Goal: Task Accomplishment & Management: Use online tool/utility

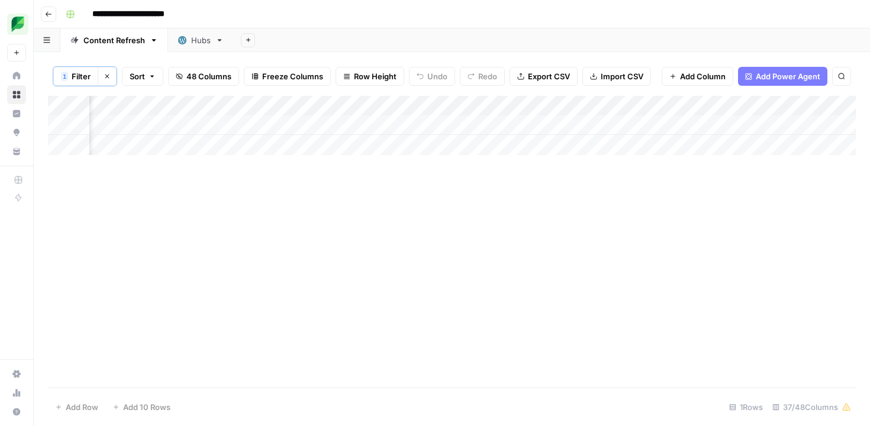
scroll to position [0, 1399]
click at [373, 124] on div "Add Column" at bounding box center [452, 125] width 808 height 59
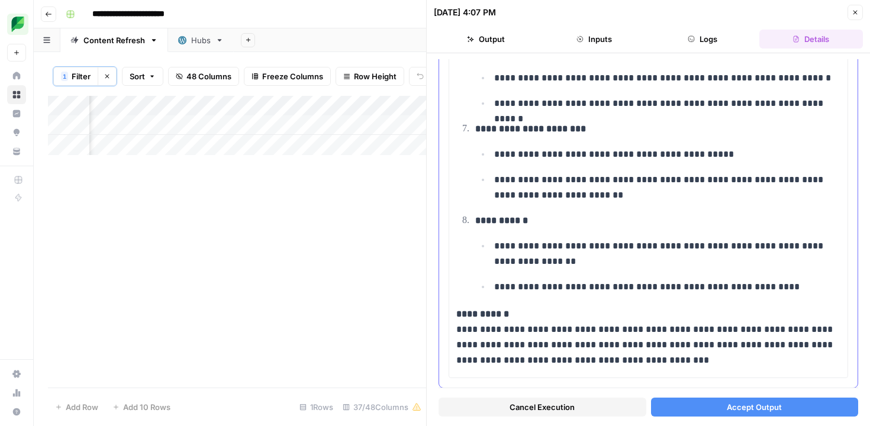
scroll to position [644, 0]
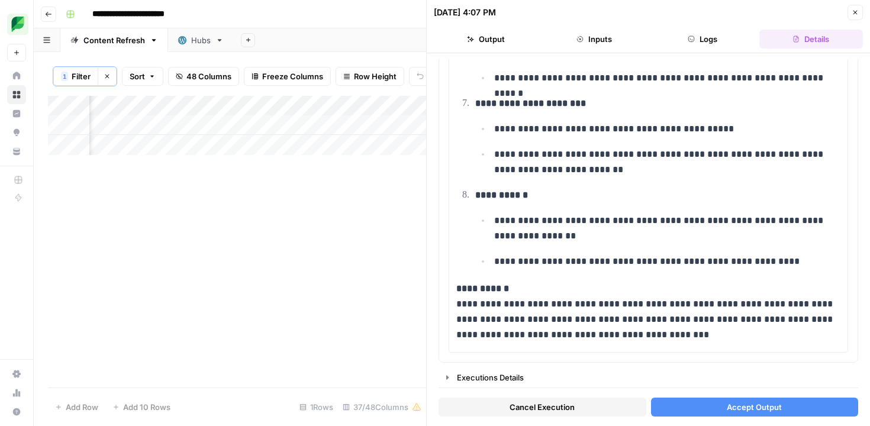
click at [692, 404] on button "Accept Output" at bounding box center [755, 407] width 208 height 19
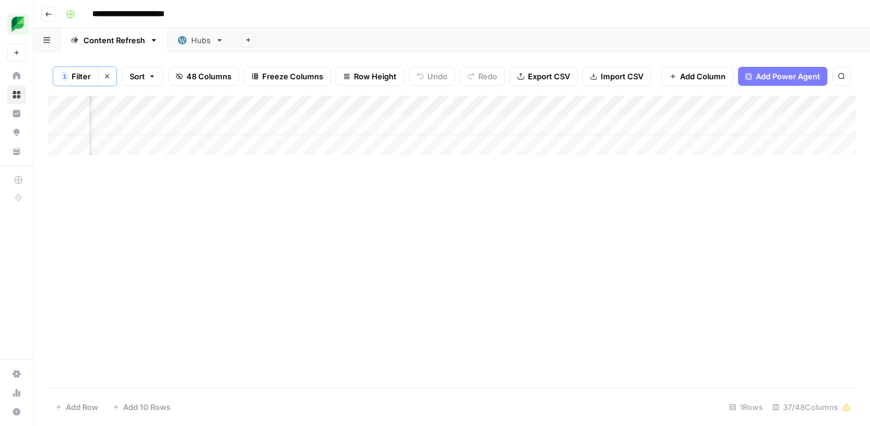
click at [106, 79] on icon "button" at bounding box center [107, 76] width 7 height 7
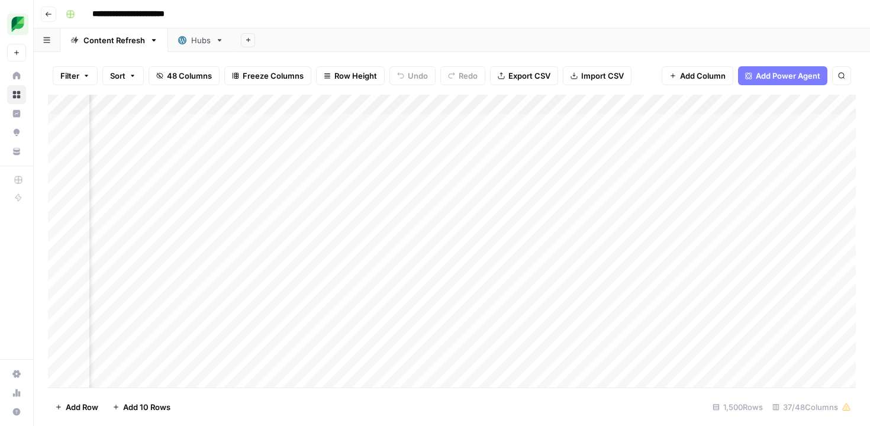
click at [77, 75] on span "Filter" at bounding box center [69, 76] width 19 height 12
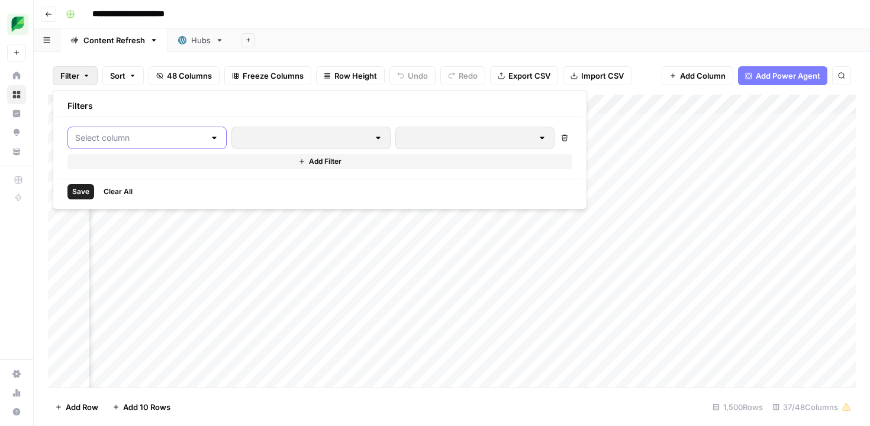
click at [153, 141] on input "text" at bounding box center [140, 138] width 130 height 12
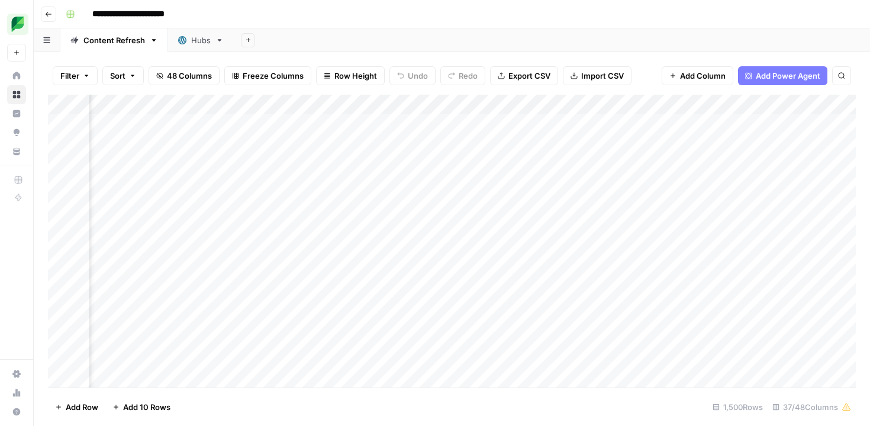
click at [520, 50] on div "Add Sheet" at bounding box center [552, 40] width 636 height 24
click at [371, 104] on div "Add Column" at bounding box center [452, 241] width 808 height 293
click at [267, 226] on span "Filter" at bounding box center [271, 231] width 104 height 12
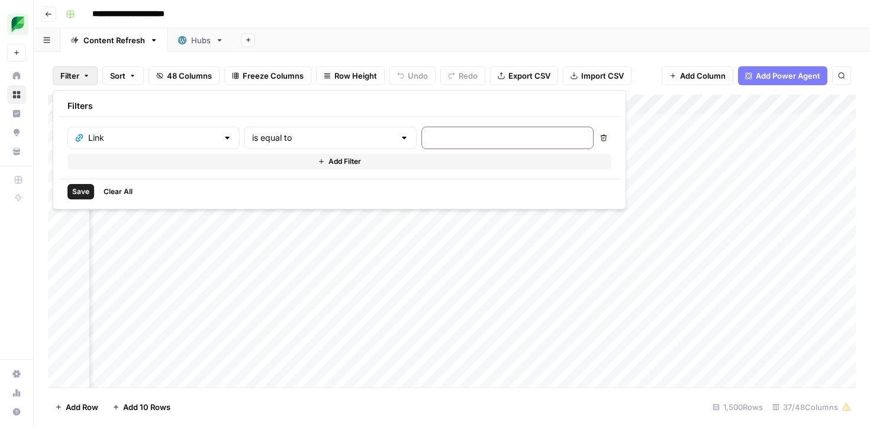
click at [429, 140] on input "text" at bounding box center [507, 138] width 157 height 12
click at [298, 141] on input "text" at bounding box center [323, 138] width 143 height 12
click at [292, 204] on span "contains" at bounding box center [276, 201] width 113 height 12
type input "contains"
click at [421, 144] on div at bounding box center [507, 138] width 172 height 22
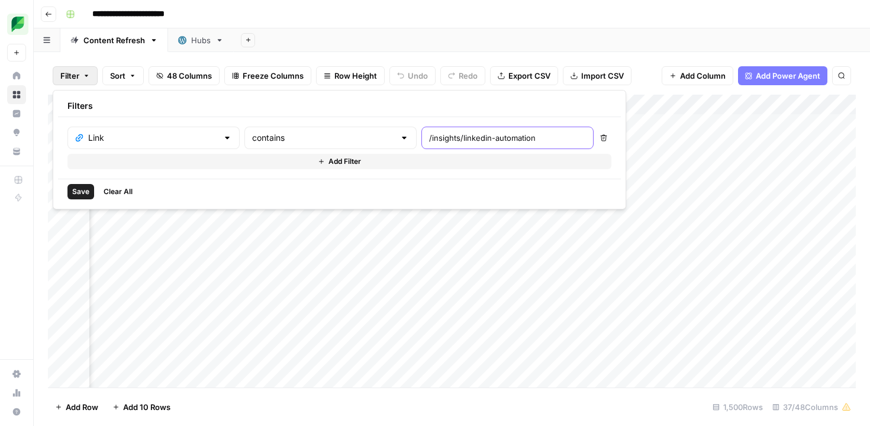
type input "/insights/linkedin-automation"
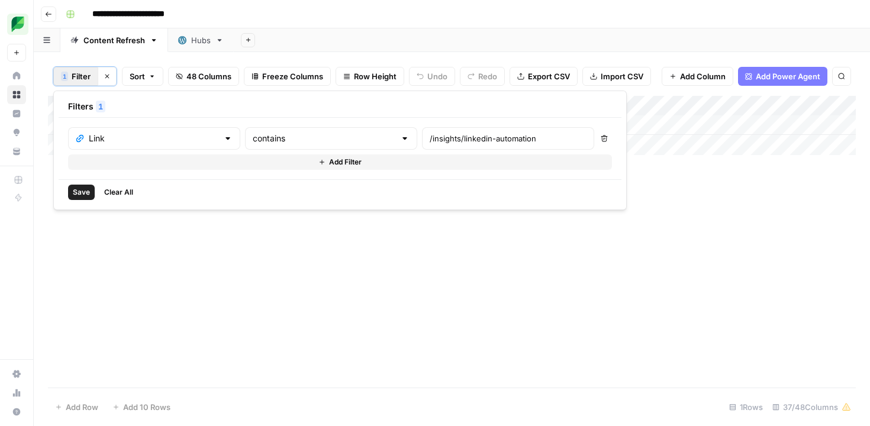
click at [425, 25] on header "**********" at bounding box center [452, 14] width 836 height 28
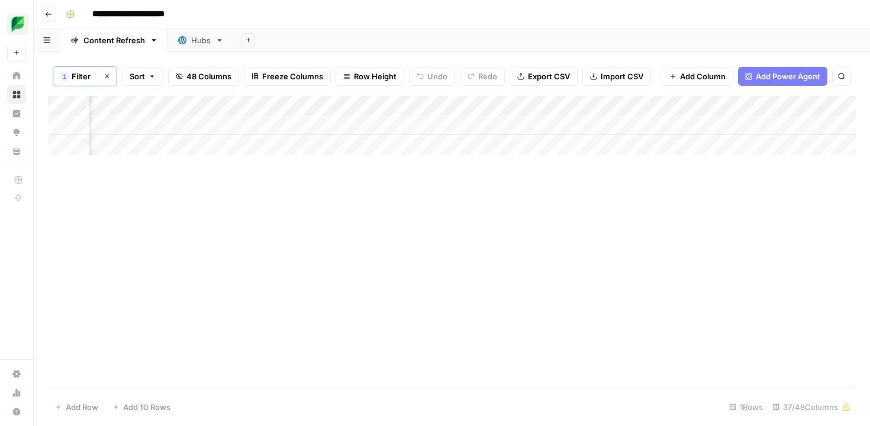
scroll to position [0, 1797]
click at [289, 127] on div "Add Column" at bounding box center [452, 125] width 808 height 59
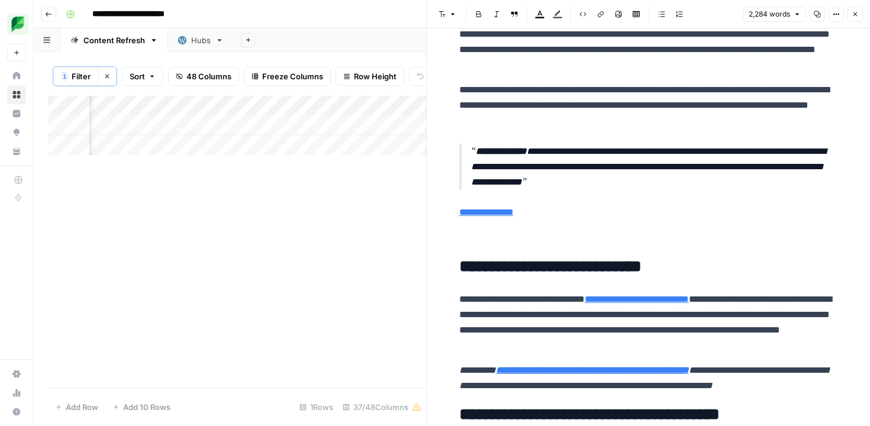
scroll to position [44, 0]
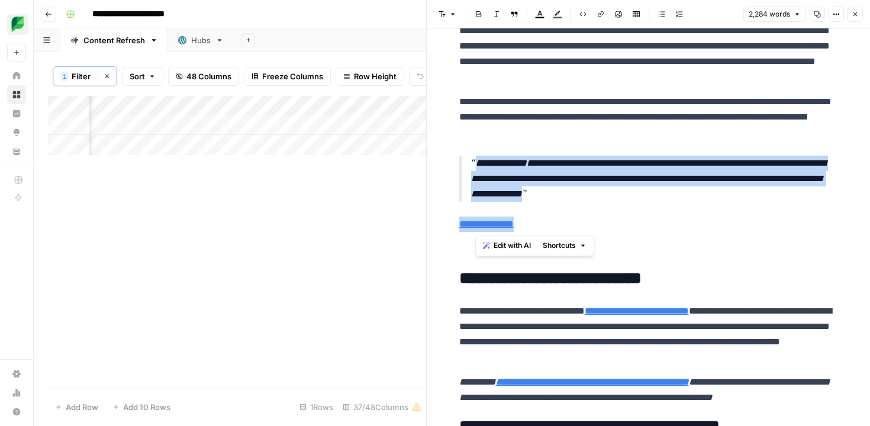
drag, startPoint x: 546, startPoint y: 229, endPoint x: 447, endPoint y: 168, distance: 116.0
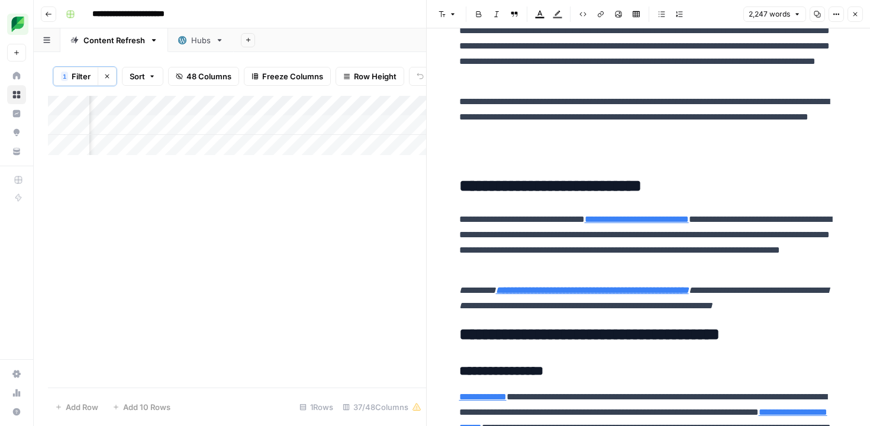
click at [479, 160] on p at bounding box center [648, 157] width 379 height 15
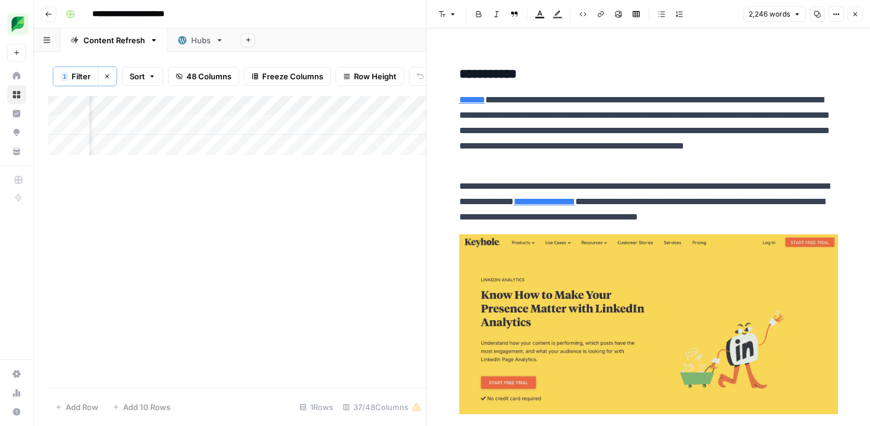
scroll to position [9169, 0]
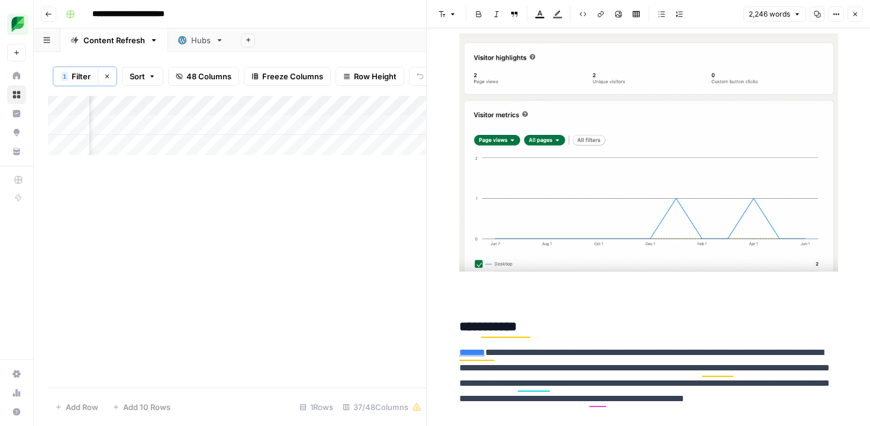
click at [858, 13] on icon "button" at bounding box center [855, 14] width 7 height 7
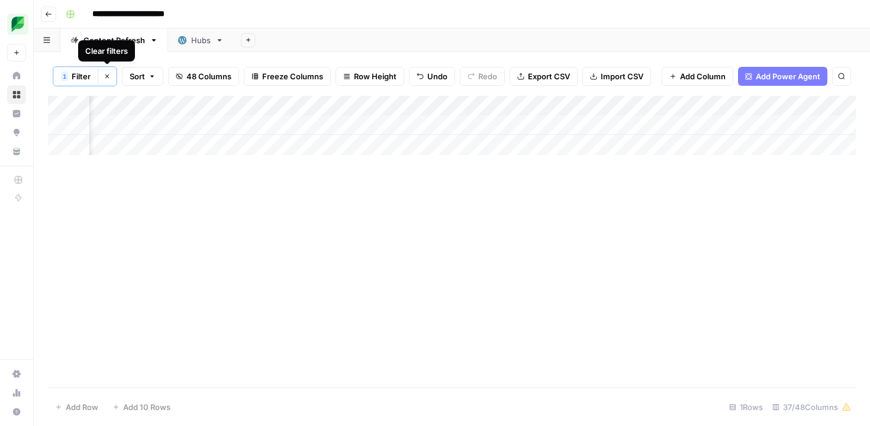
click at [77, 73] on span "Filter" at bounding box center [81, 76] width 19 height 12
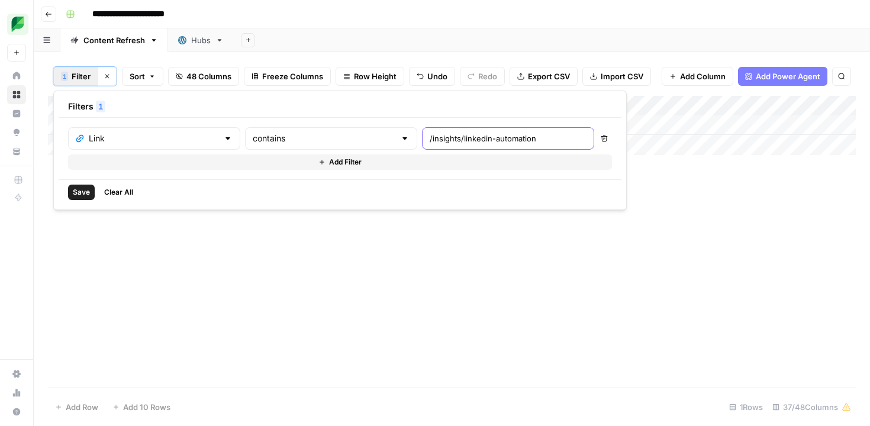
drag, startPoint x: 394, startPoint y: 140, endPoint x: 549, endPoint y: 148, distance: 155.3
click at [549, 148] on body "**********" at bounding box center [435, 213] width 870 height 426
type input "/insights/social-media-management-cost"
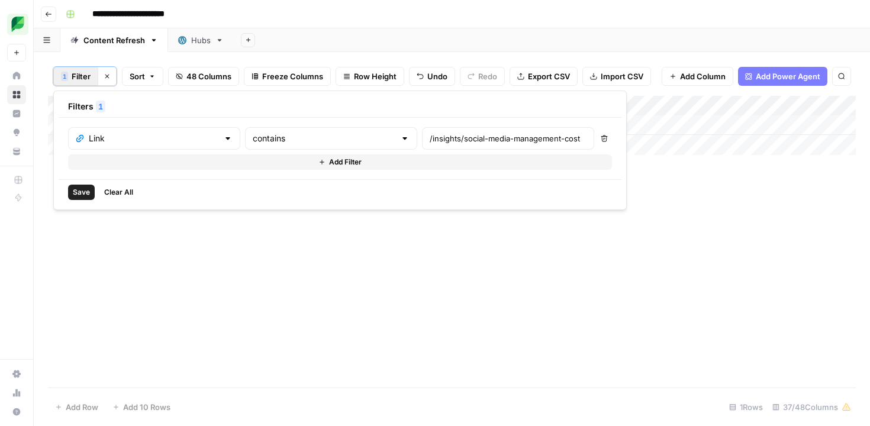
click at [88, 190] on span "Save" at bounding box center [81, 192] width 17 height 11
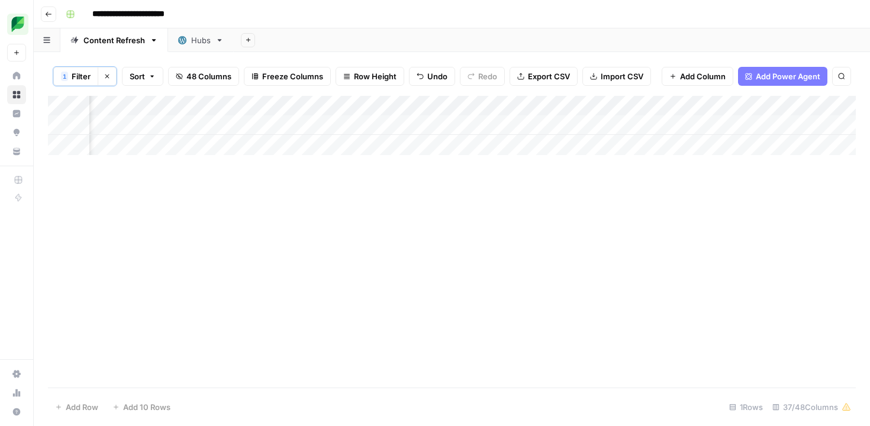
click at [109, 75] on icon "button" at bounding box center [107, 76] width 7 height 7
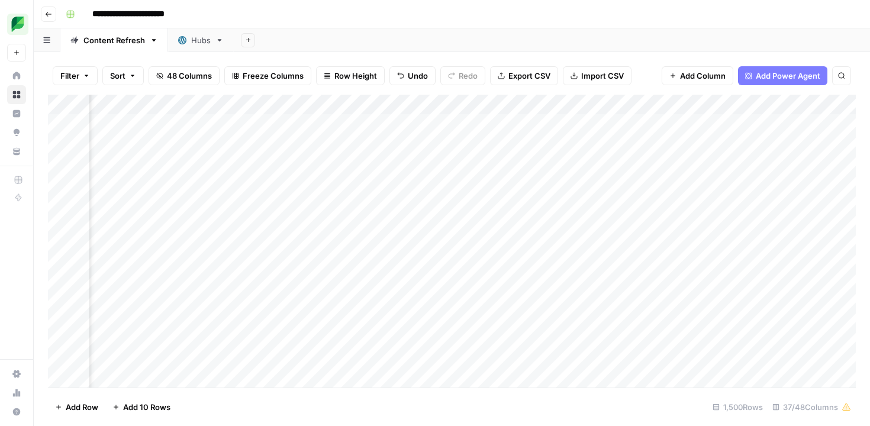
scroll to position [0, 65]
click at [655, 106] on div "Add Column" at bounding box center [452, 241] width 808 height 293
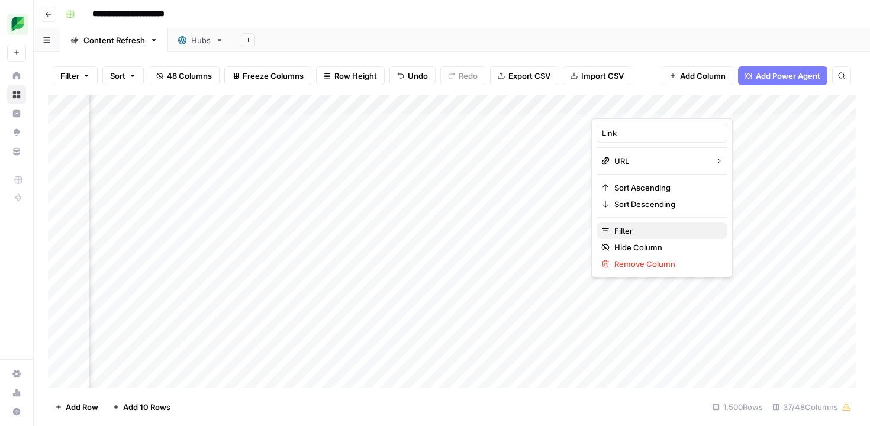
click at [624, 227] on span "Filter" at bounding box center [666, 231] width 104 height 12
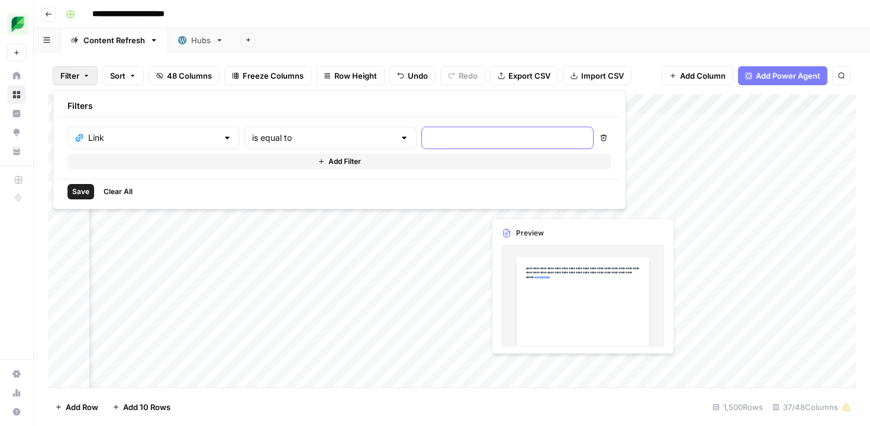
click at [453, 143] on input "text" at bounding box center [507, 138] width 157 height 12
click at [300, 137] on input "text" at bounding box center [323, 138] width 143 height 12
click at [293, 204] on span "contains" at bounding box center [276, 201] width 113 height 12
type input "contains"
click at [429, 140] on input "text" at bounding box center [507, 138] width 157 height 12
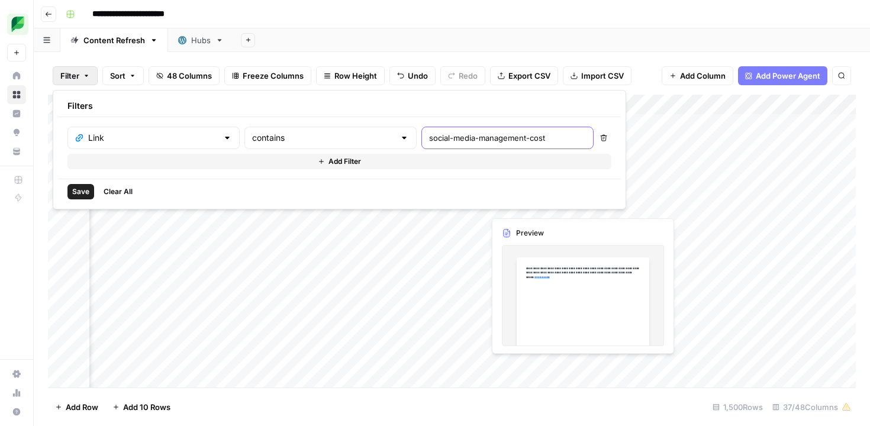
type input "social-media-management-cost"
click at [78, 190] on span "Save" at bounding box center [80, 191] width 17 height 11
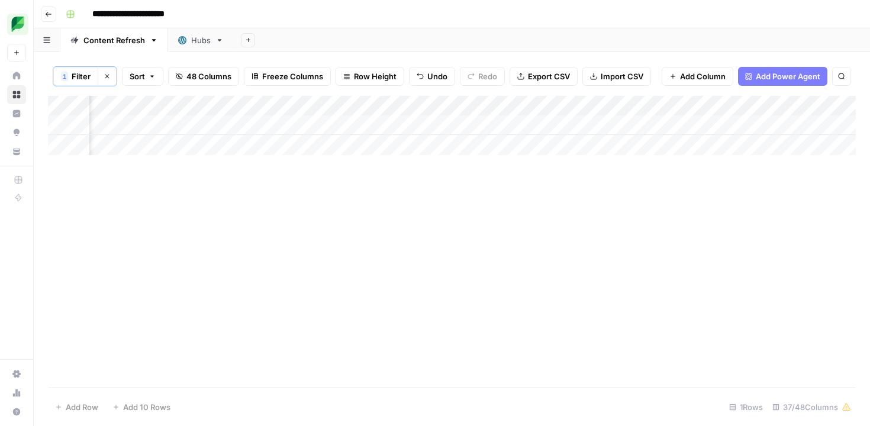
scroll to position [0, 1643]
